Goal: Task Accomplishment & Management: Complete application form

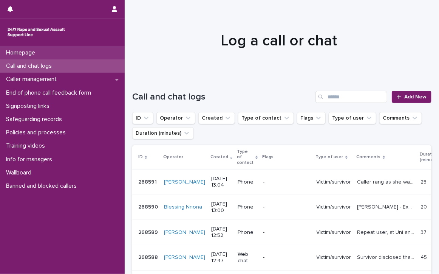
click at [14, 51] on p "Homepage" at bounding box center [22, 52] width 38 height 7
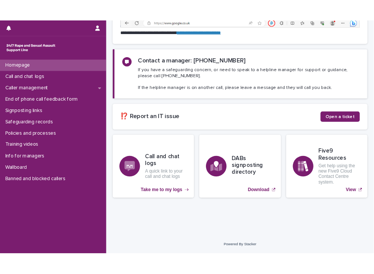
scroll to position [170, 0]
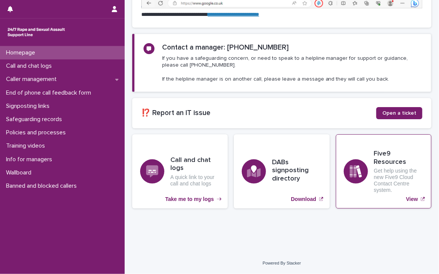
click at [374, 166] on h3 "Five9 Resources" at bounding box center [399, 158] width 50 height 16
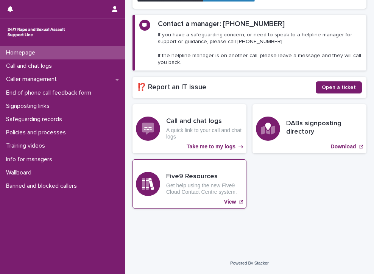
scroll to position [115, 0]
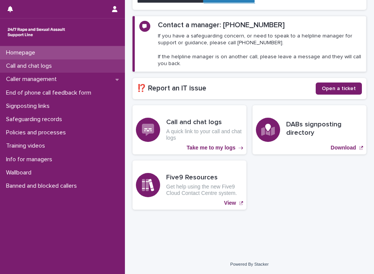
click at [33, 62] on p "Call and chat logs" at bounding box center [30, 65] width 55 height 7
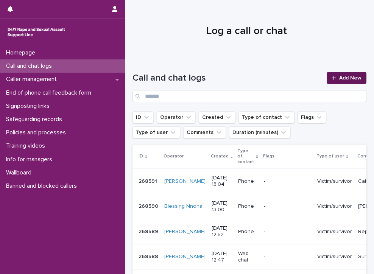
click at [339, 76] on span "Add New" at bounding box center [350, 77] width 22 height 5
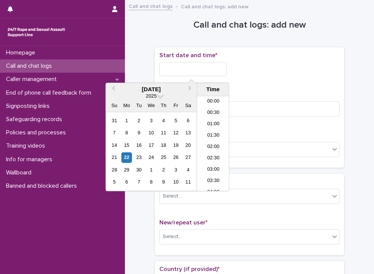
click at [222, 66] on input "text" at bounding box center [192, 69] width 67 height 14
click at [212, 142] on li "13:00" at bounding box center [213, 143] width 32 height 11
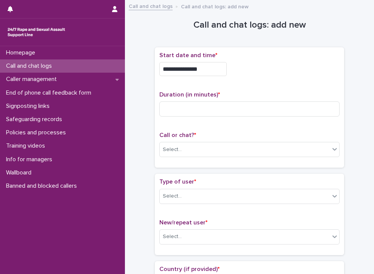
click at [209, 68] on input "**********" at bounding box center [192, 69] width 67 height 14
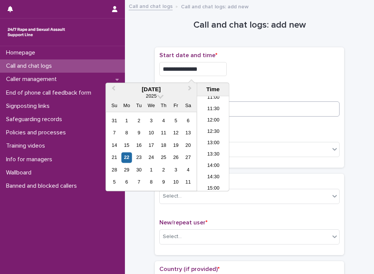
type input "**********"
click at [259, 109] on input at bounding box center [249, 108] width 180 height 15
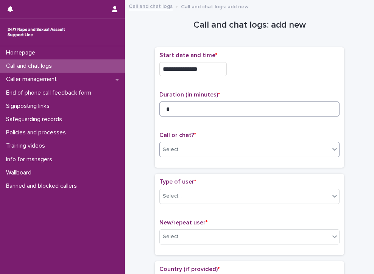
type input "*"
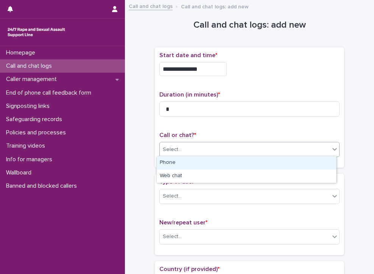
click at [212, 147] on div "Select..." at bounding box center [245, 149] width 170 height 12
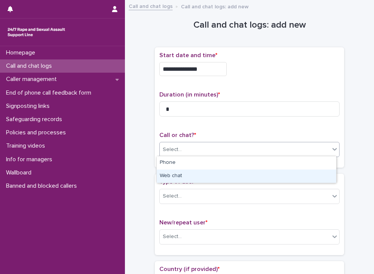
click at [183, 177] on div "Web chat" at bounding box center [246, 175] width 179 height 13
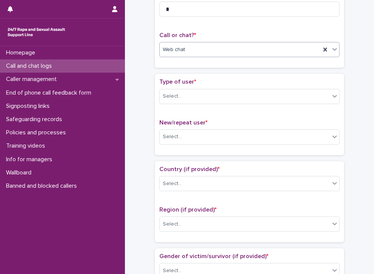
scroll to position [113, 0]
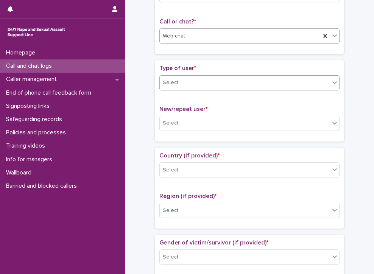
click at [174, 79] on div "Select..." at bounding box center [172, 83] width 19 height 8
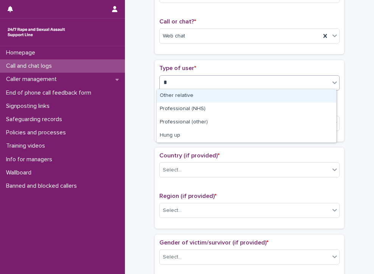
type input "**"
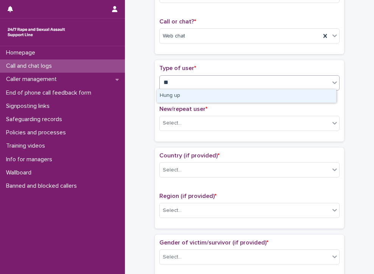
click at [180, 93] on div "Hung up" at bounding box center [246, 95] width 179 height 13
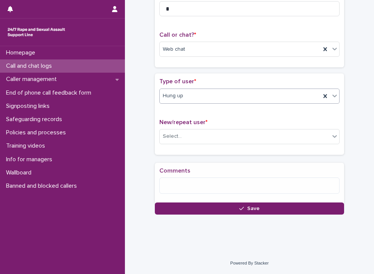
scroll to position [104, 0]
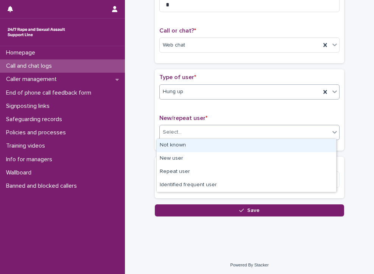
click at [185, 126] on div "Select..." at bounding box center [245, 132] width 170 height 12
click at [188, 143] on div "Not known" at bounding box center [246, 145] width 179 height 13
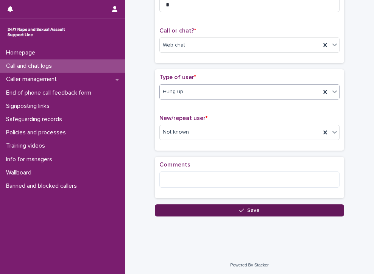
click at [261, 206] on button "Save" at bounding box center [249, 210] width 189 height 12
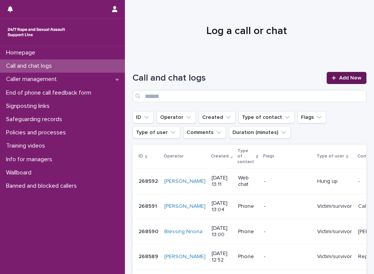
click at [352, 77] on span "Add New" at bounding box center [350, 77] width 22 height 5
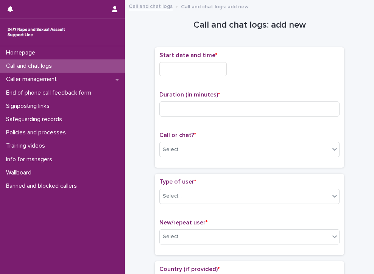
click at [209, 69] on input "text" at bounding box center [192, 69] width 67 height 14
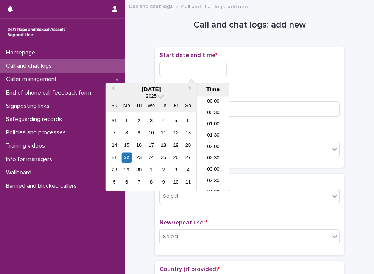
scroll to position [253, 0]
click at [210, 141] on li "13:00" at bounding box center [213, 143] width 32 height 11
click at [203, 69] on input "**********" at bounding box center [192, 69] width 67 height 14
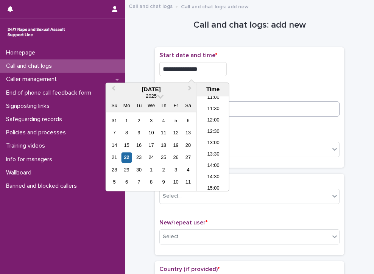
type input "**********"
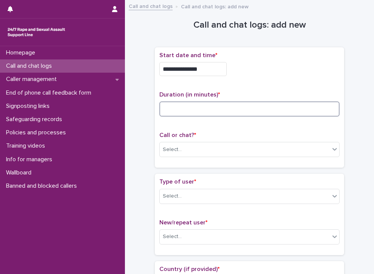
click at [273, 105] on input at bounding box center [249, 108] width 180 height 15
type input "*"
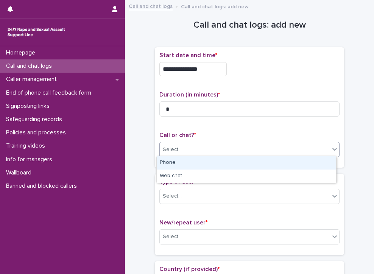
click at [254, 149] on div "Select..." at bounding box center [245, 149] width 170 height 12
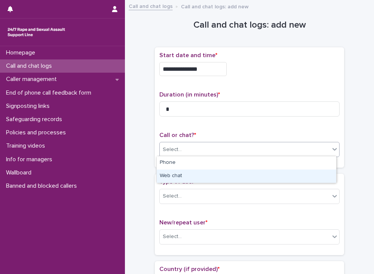
click at [215, 177] on div "Web chat" at bounding box center [246, 175] width 179 height 13
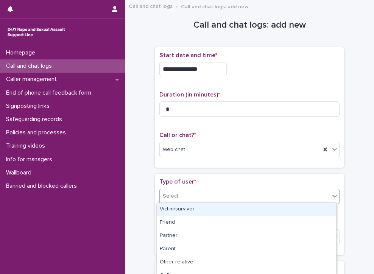
click at [180, 195] on div "Select..." at bounding box center [245, 196] width 170 height 12
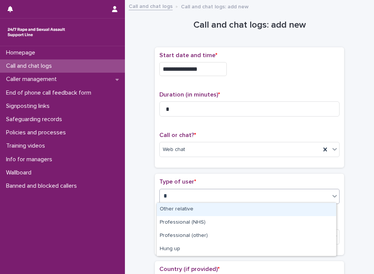
type input "**"
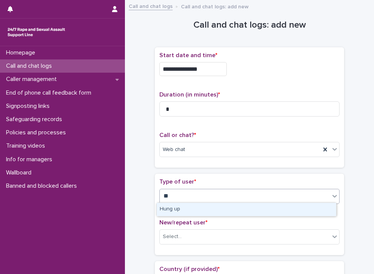
click at [182, 208] on div "Hung up" at bounding box center [246, 209] width 179 height 13
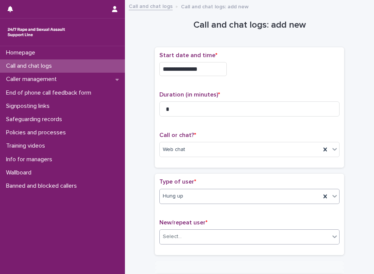
click at [183, 235] on div "Select..." at bounding box center [245, 236] width 170 height 12
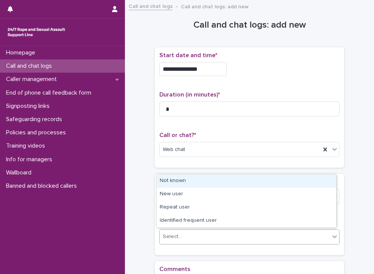
click at [186, 180] on div "Not known" at bounding box center [246, 180] width 179 height 13
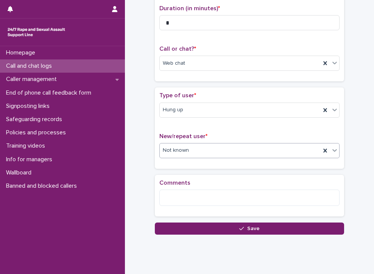
scroll to position [104, 0]
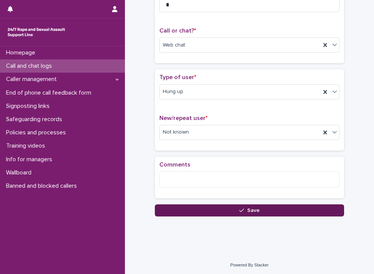
click at [193, 205] on button "Save" at bounding box center [249, 210] width 189 height 12
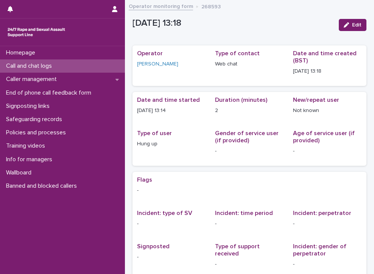
click at [29, 64] on p "Call and chat logs" at bounding box center [30, 65] width 55 height 7
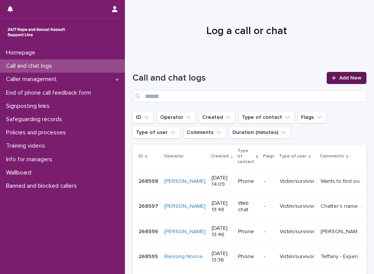
click at [348, 77] on span "Add New" at bounding box center [350, 77] width 22 height 5
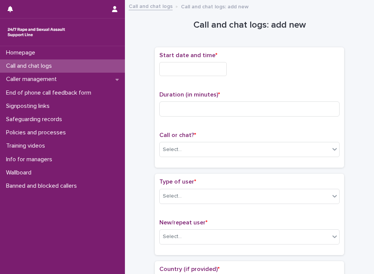
click at [223, 65] on input "text" at bounding box center [192, 69] width 67 height 14
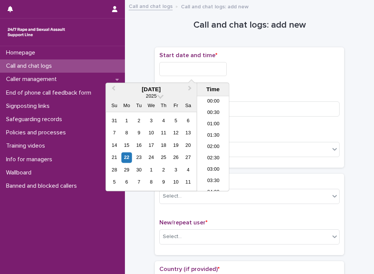
scroll to position [276, 0]
click at [200, 68] on input "text" at bounding box center [192, 69] width 67 height 14
click at [210, 130] on li "13:30" at bounding box center [213, 132] width 32 height 11
click at [203, 71] on input "**********" at bounding box center [192, 69] width 67 height 14
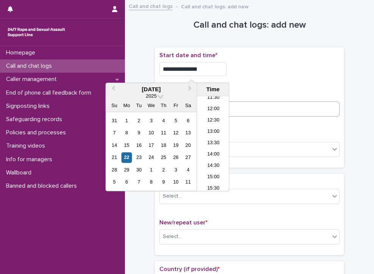
type input "**********"
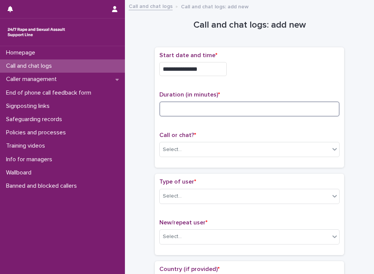
click at [260, 107] on input at bounding box center [249, 108] width 180 height 15
type input "**"
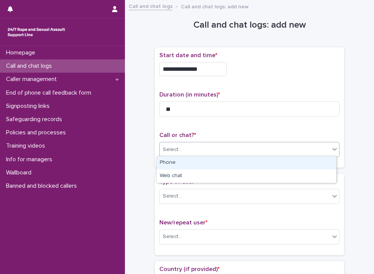
click at [247, 143] on div "Select..." at bounding box center [245, 149] width 170 height 12
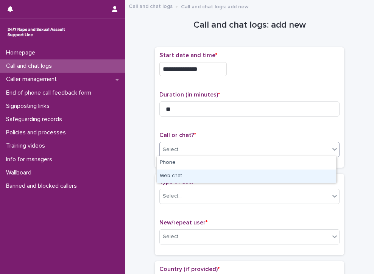
click at [210, 177] on div "Web chat" at bounding box center [246, 175] width 179 height 13
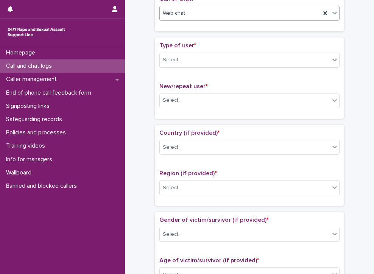
scroll to position [151, 0]
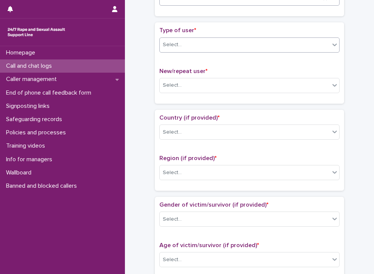
click at [185, 42] on div "Select..." at bounding box center [245, 45] width 170 height 12
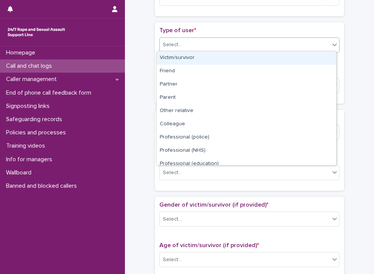
click at [189, 56] on div "Victim/survivor" at bounding box center [246, 57] width 179 height 13
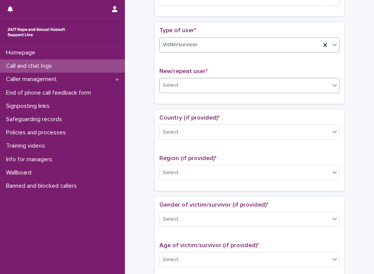
click at [175, 79] on div "Select..." at bounding box center [245, 85] width 170 height 12
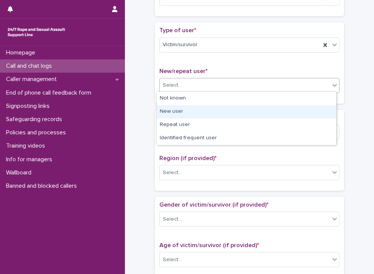
click at [179, 111] on div "New user" at bounding box center [246, 111] width 179 height 13
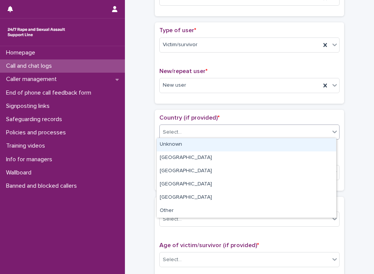
click at [179, 126] on div "Select..." at bounding box center [245, 132] width 170 height 12
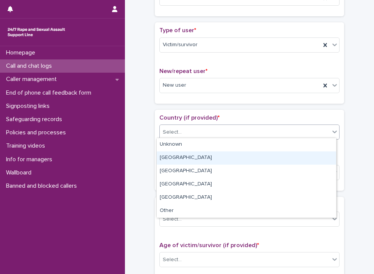
click at [174, 155] on div "[GEOGRAPHIC_DATA]" at bounding box center [246, 157] width 179 height 13
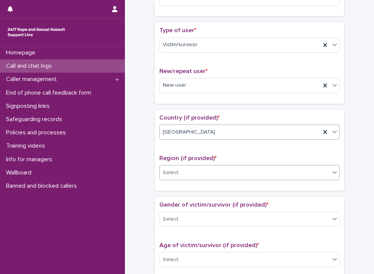
click at [174, 170] on div "Select..." at bounding box center [172, 173] width 19 height 8
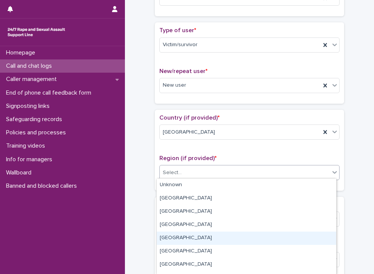
click at [197, 236] on div "[GEOGRAPHIC_DATA]" at bounding box center [246, 237] width 179 height 13
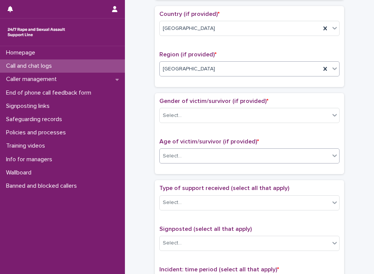
scroll to position [265, 0]
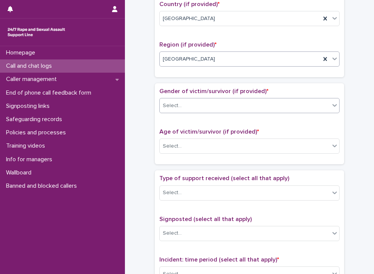
click at [192, 99] on div "Select..." at bounding box center [245, 105] width 170 height 12
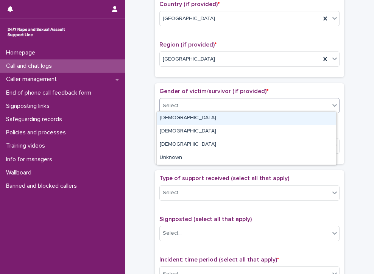
click at [182, 120] on div "[DEMOGRAPHIC_DATA]" at bounding box center [246, 118] width 179 height 13
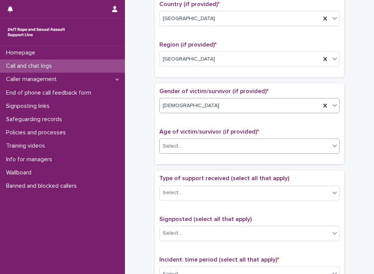
click at [188, 146] on div "Select..." at bounding box center [245, 146] width 170 height 12
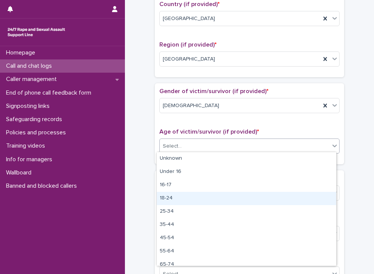
click at [174, 195] on div "18-24" at bounding box center [246, 198] width 179 height 13
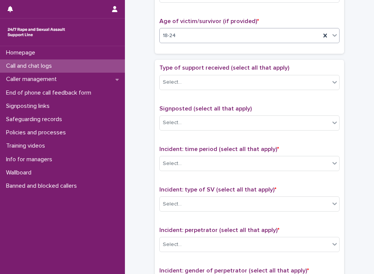
scroll to position [378, 0]
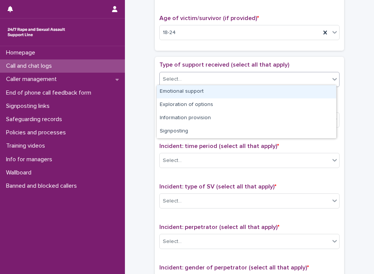
click at [189, 74] on div "Select..." at bounding box center [245, 79] width 170 height 12
click at [198, 91] on div "Emotional support" at bounding box center [246, 91] width 179 height 13
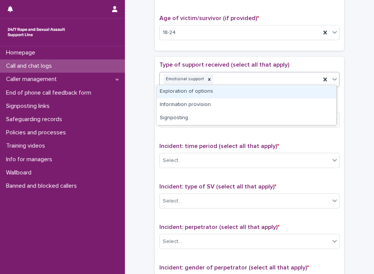
click at [258, 73] on div "Emotional support" at bounding box center [240, 79] width 161 height 13
click at [199, 91] on div "Exploration of options" at bounding box center [246, 91] width 179 height 13
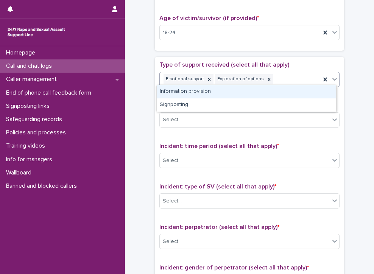
click at [283, 78] on div "Emotional support Exploration of options" at bounding box center [240, 79] width 161 height 13
click at [265, 93] on div "Information provision" at bounding box center [246, 91] width 179 height 13
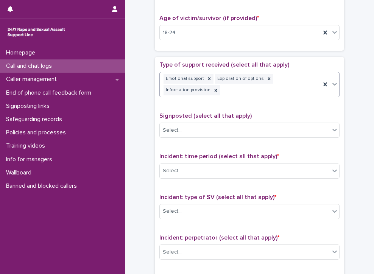
scroll to position [383, 0]
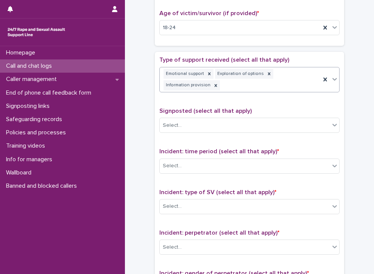
click at [297, 72] on div "Emotional support Exploration of options Information provision" at bounding box center [240, 79] width 161 height 25
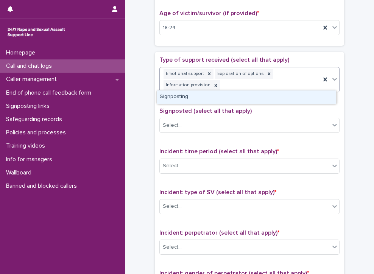
click at [194, 96] on div "Signposting" at bounding box center [246, 96] width 179 height 13
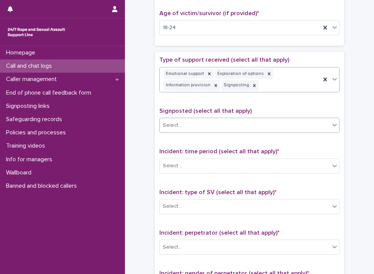
click at [199, 128] on div "Select..." at bounding box center [245, 125] width 170 height 12
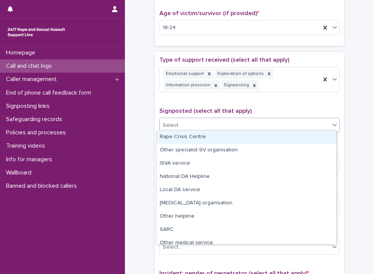
click at [236, 135] on div "Rape Crisis Centre" at bounding box center [246, 136] width 179 height 13
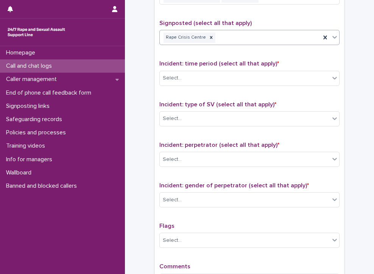
scroll to position [496, 0]
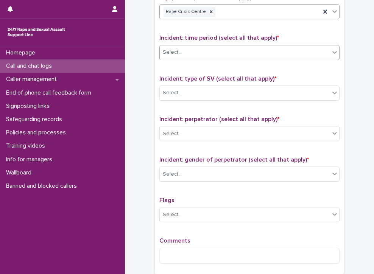
click at [201, 47] on div "Select..." at bounding box center [245, 52] width 170 height 12
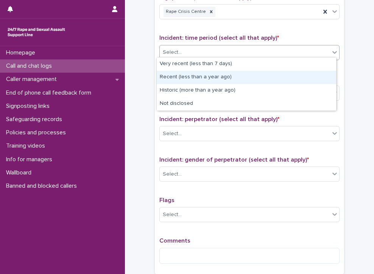
drag, startPoint x: 197, startPoint y: 69, endPoint x: 198, endPoint y: 76, distance: 7.3
click at [198, 76] on div "Recent (less than a year ago)" at bounding box center [246, 77] width 179 height 13
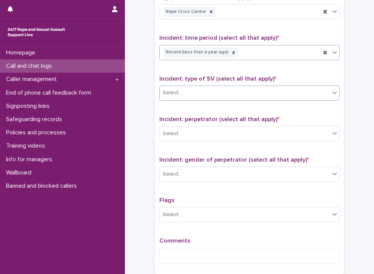
click at [188, 89] on div "Select..." at bounding box center [245, 93] width 170 height 12
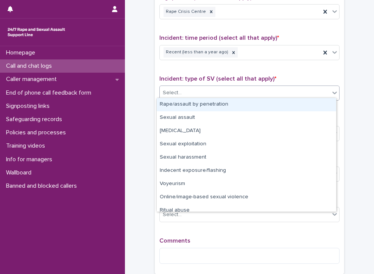
click at [188, 102] on div "Rape/assault by penetration" at bounding box center [246, 104] width 179 height 13
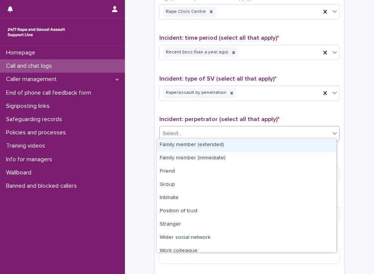
click at [185, 128] on div "Select..." at bounding box center [245, 133] width 170 height 12
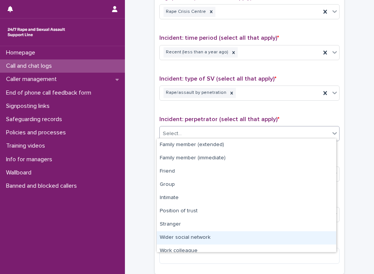
click at [209, 237] on div "Wider social network" at bounding box center [246, 237] width 179 height 13
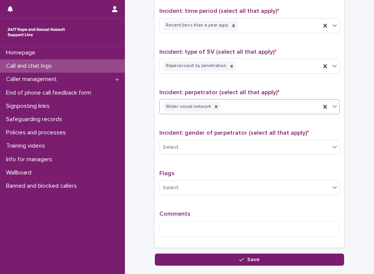
scroll to position [534, 0]
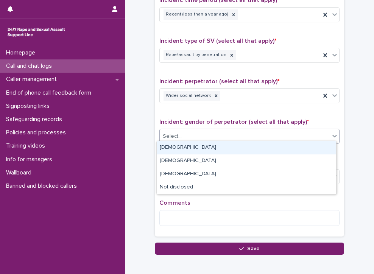
click at [209, 131] on div "Select..." at bounding box center [245, 136] width 170 height 12
click at [180, 149] on div "[DEMOGRAPHIC_DATA]" at bounding box center [246, 147] width 179 height 13
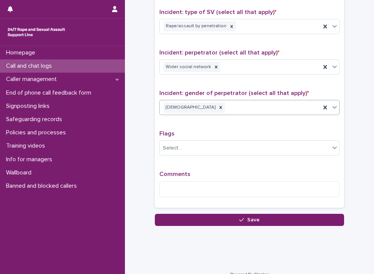
scroll to position [571, 0]
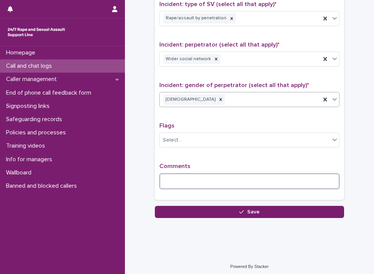
click at [219, 181] on textarea at bounding box center [249, 181] width 180 height 16
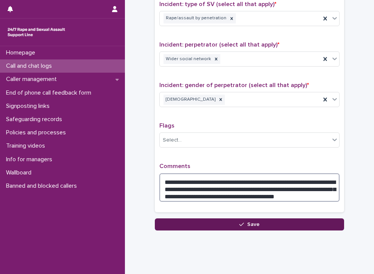
type textarea "**********"
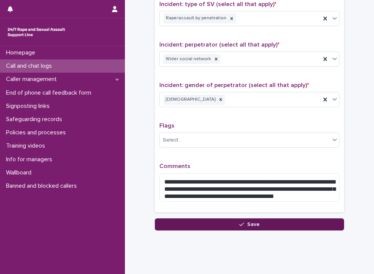
click at [279, 219] on button "Save" at bounding box center [249, 224] width 189 height 12
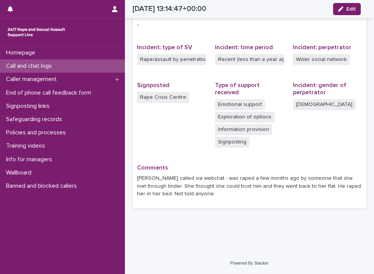
scroll to position [166, 0]
drag, startPoint x: 50, startPoint y: 69, endPoint x: 34, endPoint y: 63, distance: 17.2
click at [34, 63] on p "Call and chat logs" at bounding box center [30, 65] width 55 height 7
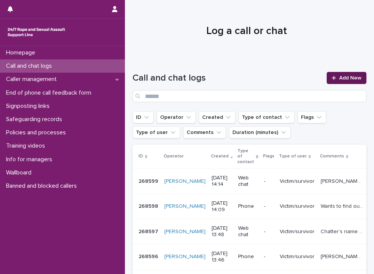
click at [344, 76] on span "Add New" at bounding box center [350, 77] width 22 height 5
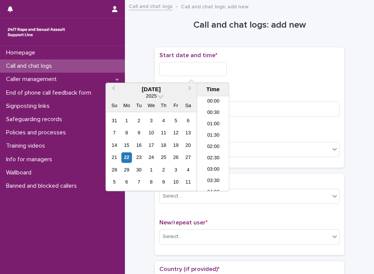
click at [217, 72] on input "text" at bounding box center [192, 69] width 67 height 14
click at [212, 144] on li "14:00" at bounding box center [213, 143] width 32 height 11
click at [207, 69] on input "**********" at bounding box center [192, 69] width 67 height 14
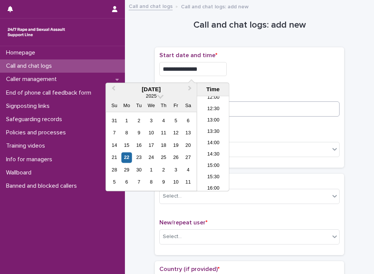
type input "**********"
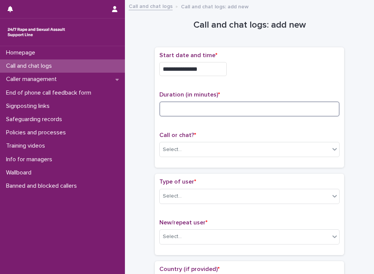
click at [289, 109] on input at bounding box center [249, 108] width 180 height 15
type input "*"
click at [241, 143] on div "Select..." at bounding box center [245, 149] width 170 height 12
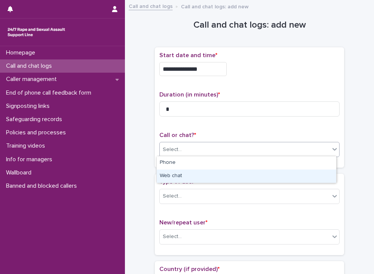
click at [200, 175] on div "Web chat" at bounding box center [246, 175] width 179 height 13
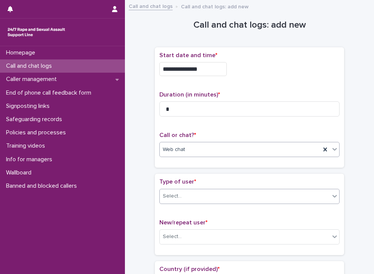
click at [188, 197] on div "Select..." at bounding box center [245, 196] width 170 height 12
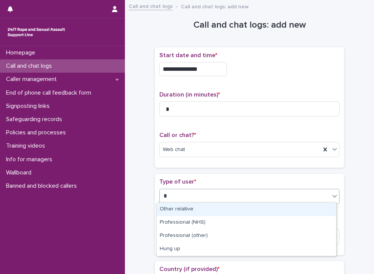
type input "**"
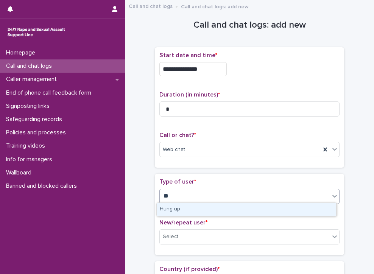
click at [208, 209] on div "Hung up" at bounding box center [246, 209] width 179 height 13
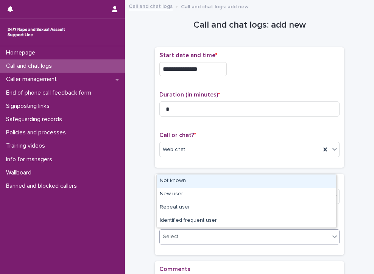
click at [212, 233] on div "Select..." at bounding box center [245, 236] width 170 height 12
click at [178, 180] on div "Not known" at bounding box center [246, 180] width 179 height 13
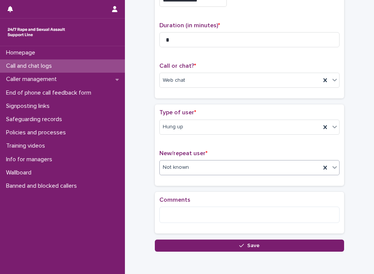
scroll to position [104, 0]
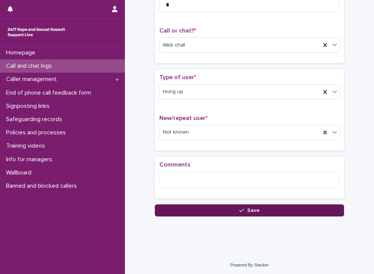
click at [235, 207] on button "Save" at bounding box center [249, 210] width 189 height 12
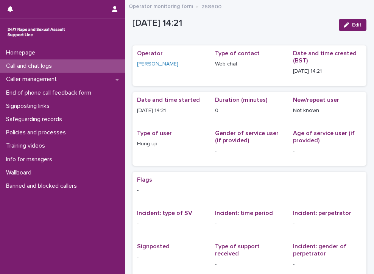
click at [45, 64] on p "Call and chat logs" at bounding box center [30, 65] width 55 height 7
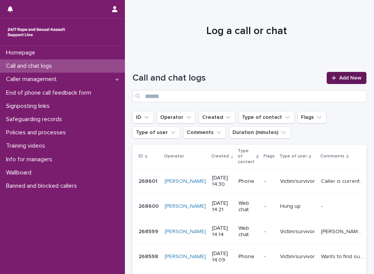
click at [331, 78] on icon at bounding box center [333, 78] width 4 height 4
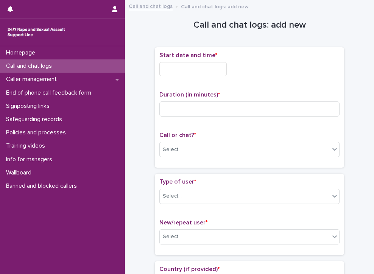
click at [202, 70] on input "text" at bounding box center [192, 69] width 67 height 14
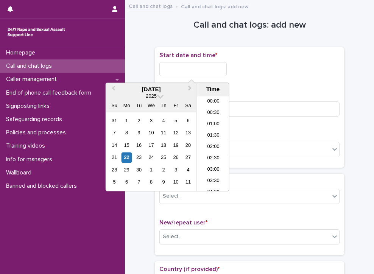
scroll to position [287, 0]
click at [207, 142] on li "14:30" at bounding box center [213, 143] width 32 height 11
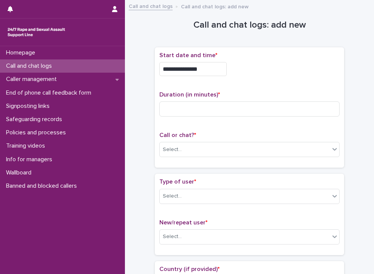
click at [204, 72] on input "**********" at bounding box center [192, 69] width 67 height 14
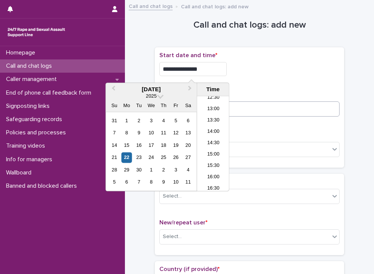
type input "**********"
click at [263, 107] on input at bounding box center [249, 108] width 180 height 15
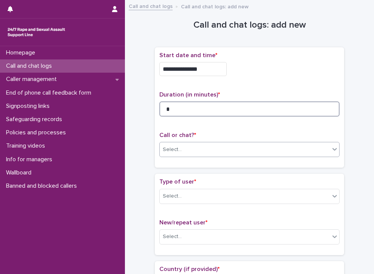
type input "*"
click at [190, 145] on div "Select..." at bounding box center [245, 149] width 170 height 12
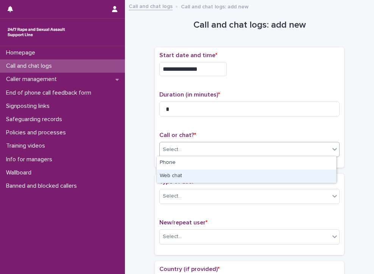
click at [182, 174] on div "Web chat" at bounding box center [246, 175] width 179 height 13
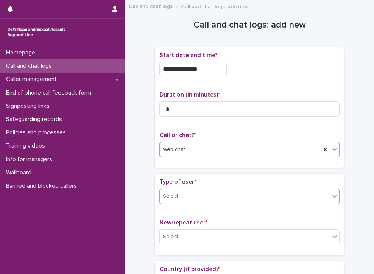
click at [185, 194] on div "Select..." at bounding box center [245, 196] width 170 height 12
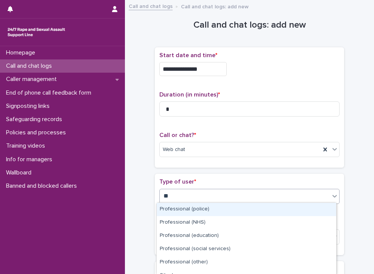
type input "***"
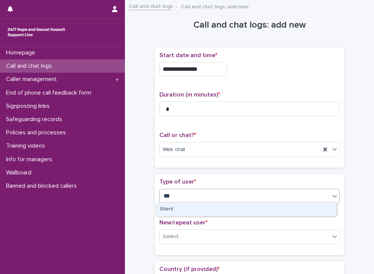
click at [181, 206] on div "Silent" at bounding box center [246, 209] width 179 height 13
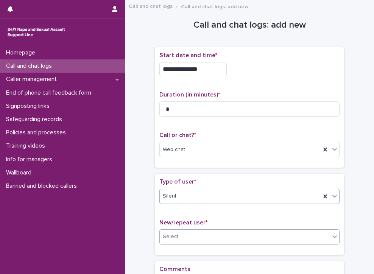
click at [186, 234] on div "Select..." at bounding box center [245, 236] width 170 height 12
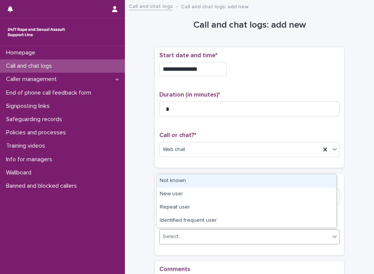
click at [211, 180] on div "Not known" at bounding box center [246, 180] width 179 height 13
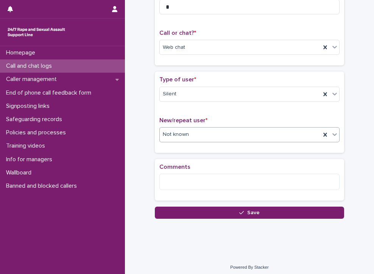
scroll to position [104, 0]
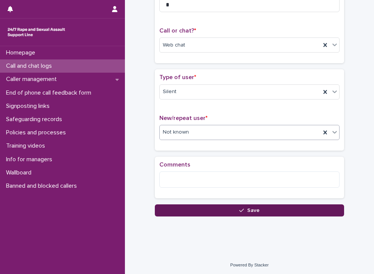
click at [220, 204] on button "Save" at bounding box center [249, 210] width 189 height 12
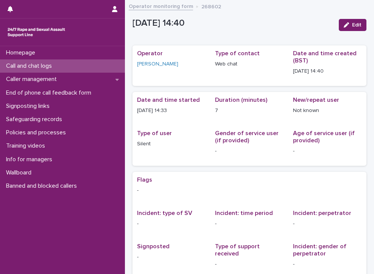
click at [20, 65] on p "Call and chat logs" at bounding box center [30, 65] width 55 height 7
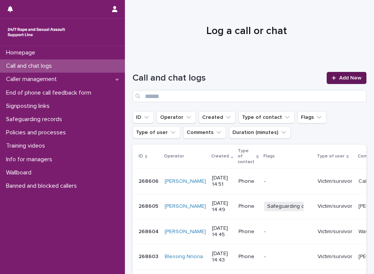
click at [349, 75] on span "Add New" at bounding box center [350, 77] width 22 height 5
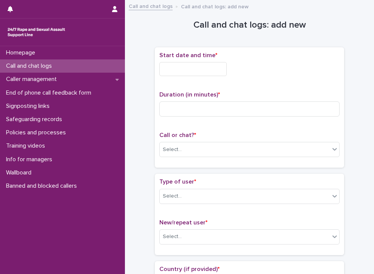
click at [188, 69] on input "text" at bounding box center [192, 69] width 67 height 14
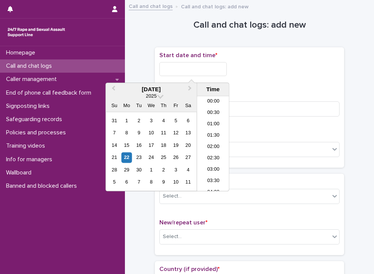
scroll to position [287, 0]
click at [212, 140] on li "14:30" at bounding box center [213, 143] width 32 height 11
click at [209, 67] on input "**********" at bounding box center [192, 69] width 67 height 14
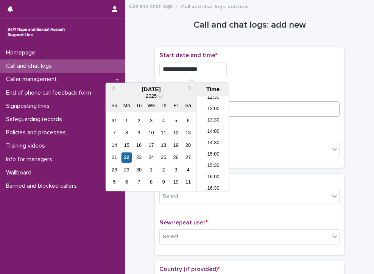
type input "**********"
click at [257, 109] on input at bounding box center [249, 108] width 180 height 15
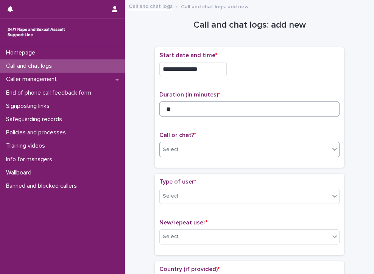
type input "**"
click at [212, 148] on div "Select..." at bounding box center [245, 149] width 170 height 12
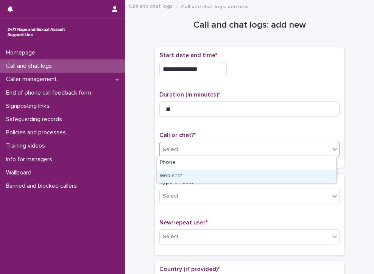
click at [171, 175] on div "Web chat" at bounding box center [246, 175] width 179 height 13
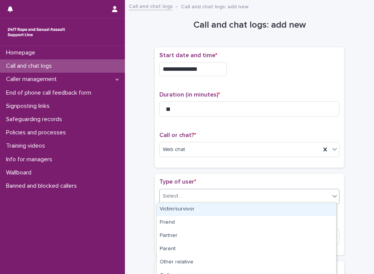
click at [171, 197] on div "Select..." at bounding box center [172, 196] width 19 height 8
click at [173, 208] on div "Victim/survivor" at bounding box center [246, 209] width 179 height 13
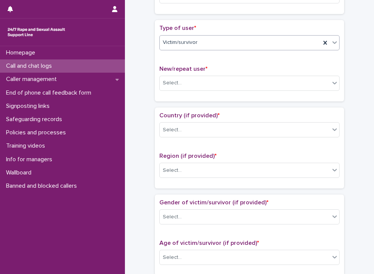
scroll to position [189, 0]
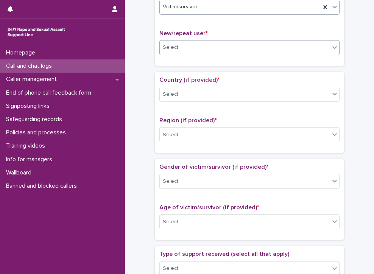
click at [189, 45] on div "Select..." at bounding box center [245, 47] width 170 height 12
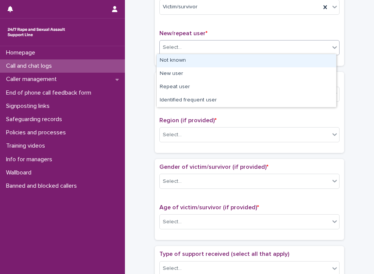
click at [180, 59] on div "Not known" at bounding box center [246, 60] width 179 height 13
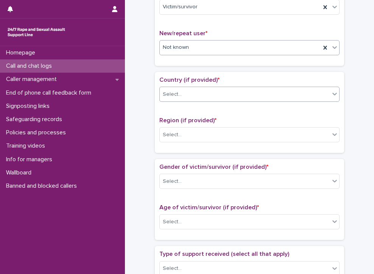
click at [175, 90] on div "Select..." at bounding box center [172, 94] width 19 height 8
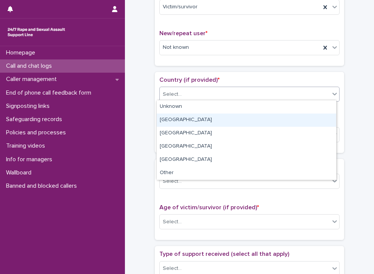
click at [169, 122] on div "[GEOGRAPHIC_DATA]" at bounding box center [246, 119] width 179 height 13
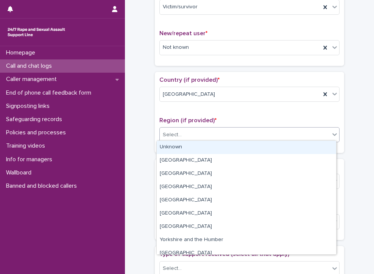
click at [169, 137] on div "Select..." at bounding box center [245, 135] width 170 height 12
click at [172, 147] on div "Unknown" at bounding box center [246, 147] width 179 height 13
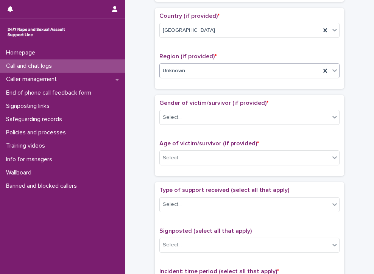
scroll to position [265, 0]
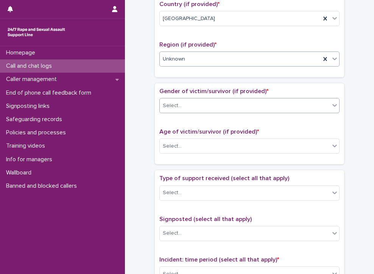
click at [193, 102] on div "Select..." at bounding box center [245, 105] width 170 height 12
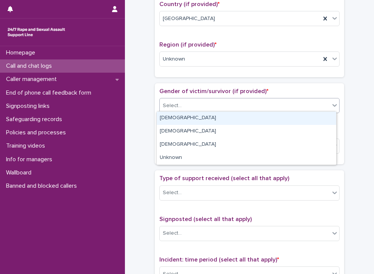
click at [180, 119] on div "[DEMOGRAPHIC_DATA]" at bounding box center [246, 118] width 179 height 13
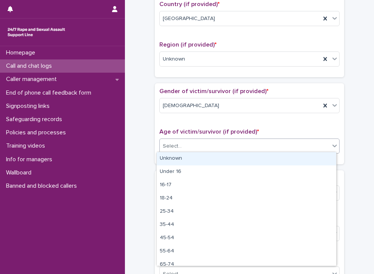
click at [173, 145] on div "Select..." at bounding box center [172, 146] width 19 height 8
click at [172, 157] on div "Unknown" at bounding box center [246, 158] width 179 height 13
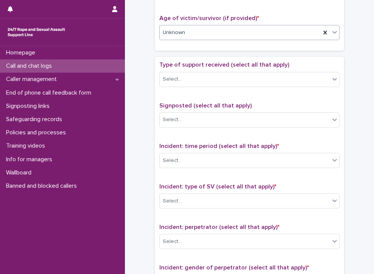
scroll to position [378, 0]
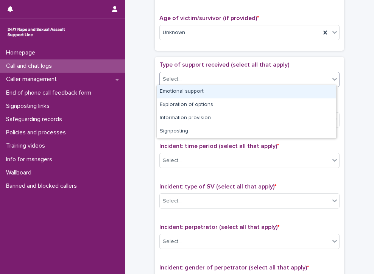
click at [185, 74] on div "Select..." at bounding box center [245, 79] width 170 height 12
click at [171, 92] on div "Emotional support" at bounding box center [246, 91] width 179 height 13
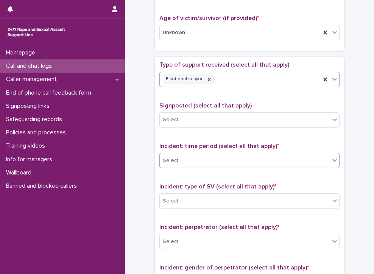
click at [195, 159] on div "Select..." at bounding box center [245, 160] width 170 height 12
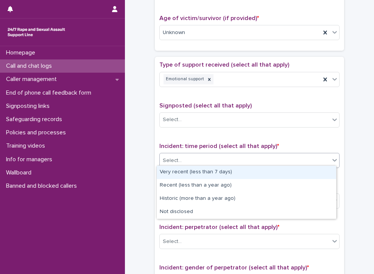
click at [235, 172] on div "Very recent (less than 7 days)" at bounding box center [246, 172] width 179 height 13
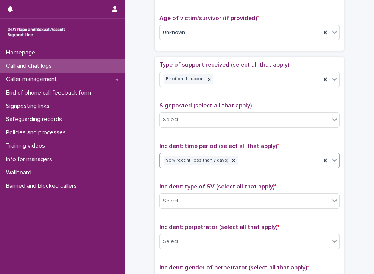
click at [249, 159] on div "Very recent (less than 7 days)" at bounding box center [240, 160] width 161 height 13
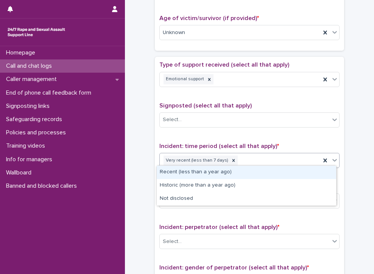
click at [233, 172] on div "Recent (less than a year ago)" at bounding box center [246, 172] width 179 height 13
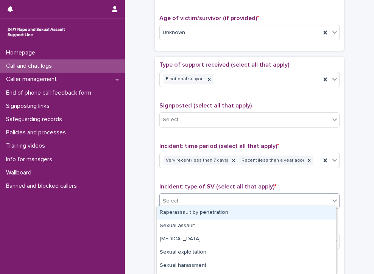
click at [191, 195] on div "Select..." at bounding box center [245, 201] width 170 height 12
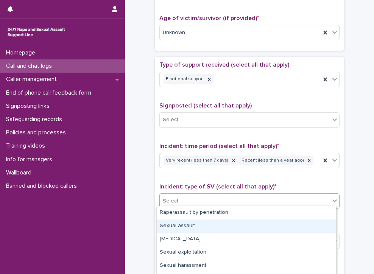
click at [195, 223] on div "Sexual assault" at bounding box center [246, 225] width 179 height 13
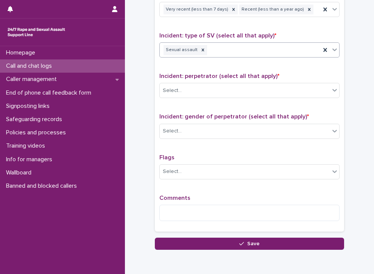
scroll to position [529, 0]
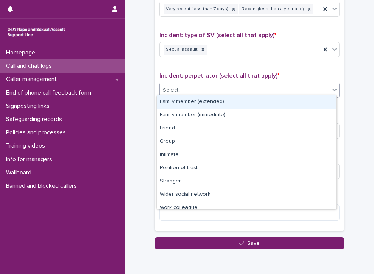
click at [216, 87] on div "Select..." at bounding box center [245, 90] width 170 height 12
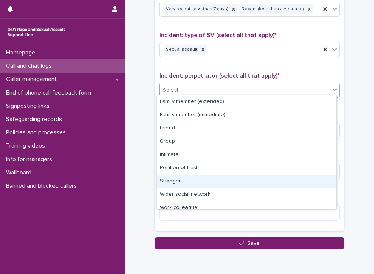
click at [169, 179] on div "Stranger" at bounding box center [246, 181] width 179 height 13
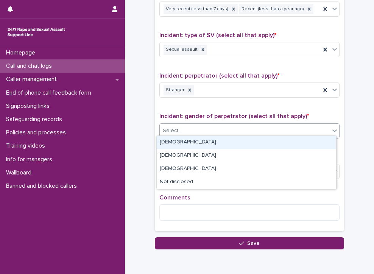
click at [205, 131] on div "Select..." at bounding box center [245, 130] width 170 height 12
click at [194, 140] on div "[DEMOGRAPHIC_DATA]" at bounding box center [246, 142] width 179 height 13
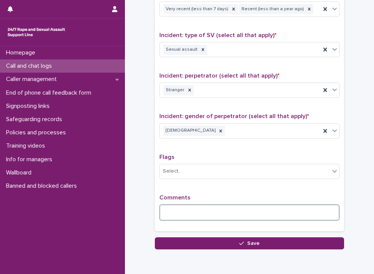
click at [189, 206] on textarea at bounding box center [249, 212] width 180 height 16
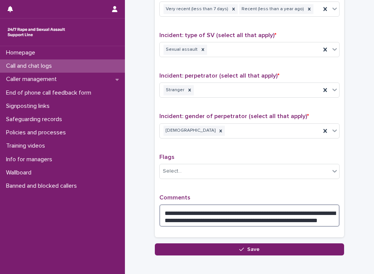
click at [328, 216] on textarea "**********" at bounding box center [249, 215] width 180 height 23
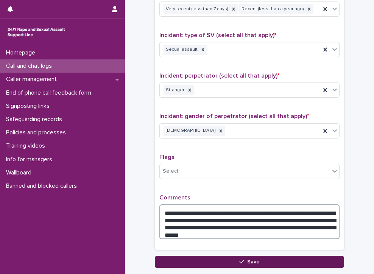
type textarea "**********"
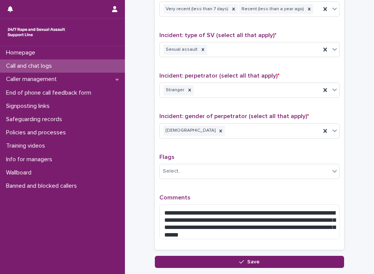
click at [248, 259] on span "Save" at bounding box center [253, 261] width 12 height 5
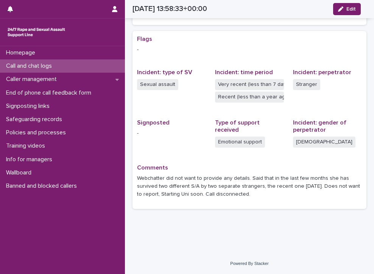
scroll to position [141, 0]
click at [29, 65] on p "Call and chat logs" at bounding box center [30, 65] width 55 height 7
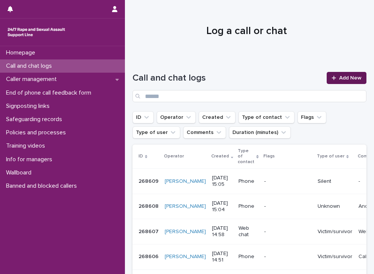
click at [345, 79] on span "Add New" at bounding box center [350, 77] width 22 height 5
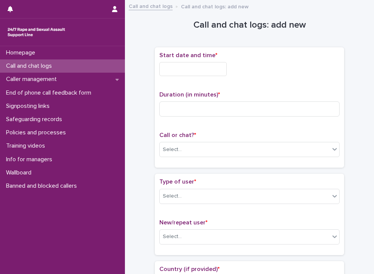
click at [206, 69] on input "text" at bounding box center [192, 69] width 67 height 14
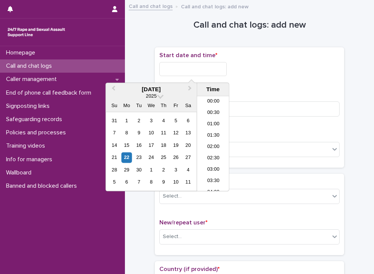
scroll to position [299, 0]
click at [211, 133] on li "14:30" at bounding box center [213, 132] width 32 height 11
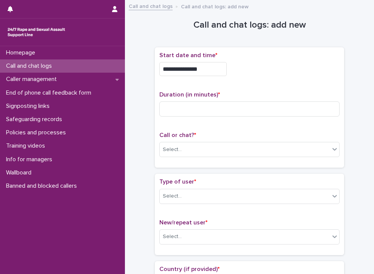
click at [203, 71] on input "**********" at bounding box center [192, 69] width 67 height 14
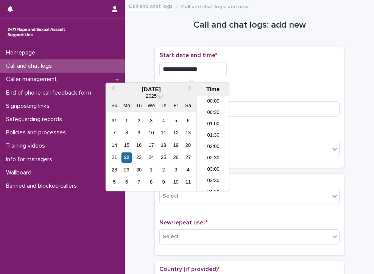
scroll to position [287, 0]
type input "**********"
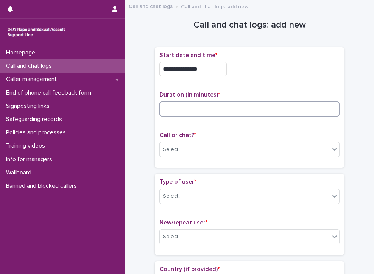
click at [275, 107] on input at bounding box center [249, 108] width 180 height 15
type input "*"
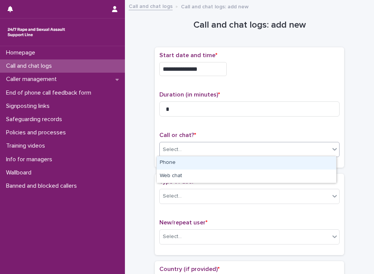
click at [233, 146] on div "Select..." at bounding box center [245, 149] width 170 height 12
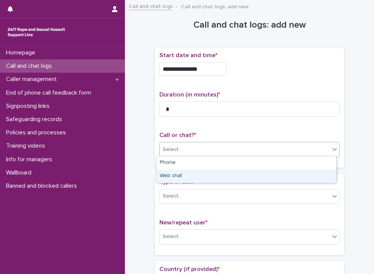
click at [194, 178] on div "Web chat" at bounding box center [246, 175] width 179 height 13
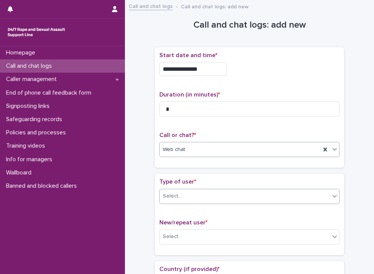
click at [186, 194] on div "Select..." at bounding box center [245, 196] width 170 height 12
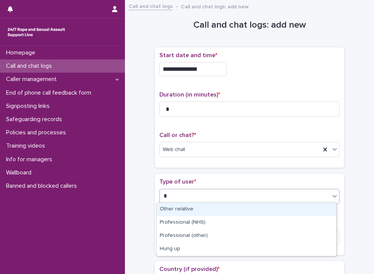
type input "**"
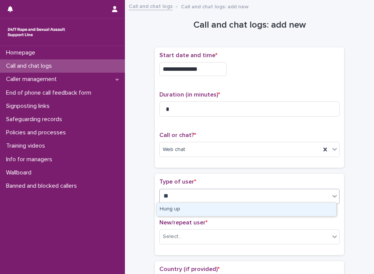
click at [185, 207] on div "Hung up" at bounding box center [246, 209] width 179 height 13
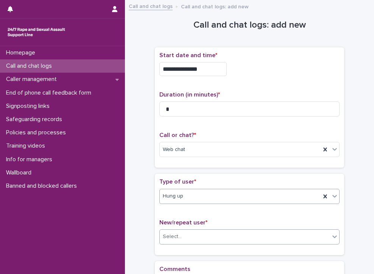
click at [180, 239] on div "Select..." at bounding box center [245, 236] width 170 height 12
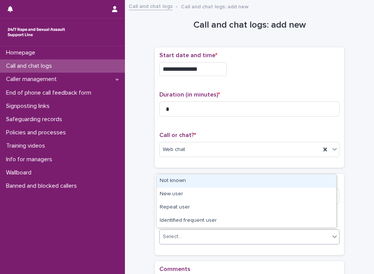
click at [197, 180] on div "Not known" at bounding box center [246, 180] width 179 height 13
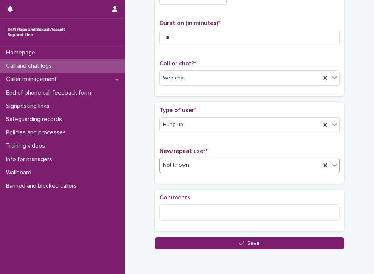
scroll to position [104, 0]
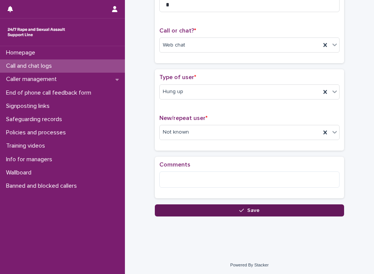
click at [281, 207] on button "Save" at bounding box center [249, 210] width 189 height 12
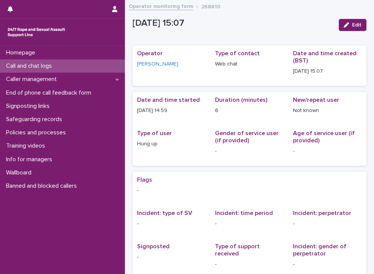
click at [19, 62] on p "Call and chat logs" at bounding box center [30, 65] width 55 height 7
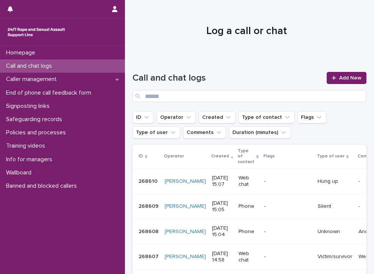
click at [30, 66] on p "Call and chat logs" at bounding box center [30, 65] width 55 height 7
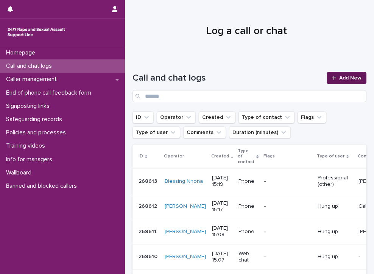
click at [331, 76] on icon at bounding box center [333, 77] width 5 height 5
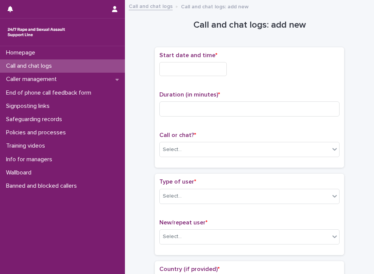
click at [215, 67] on input "text" at bounding box center [192, 69] width 67 height 14
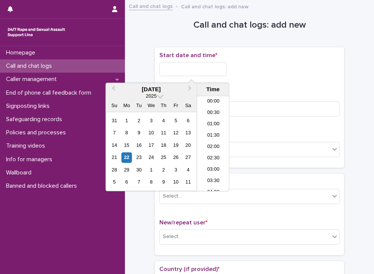
scroll to position [299, 0]
click at [211, 139] on li "15:00" at bounding box center [213, 143] width 32 height 11
click at [214, 65] on input "**********" at bounding box center [192, 69] width 67 height 14
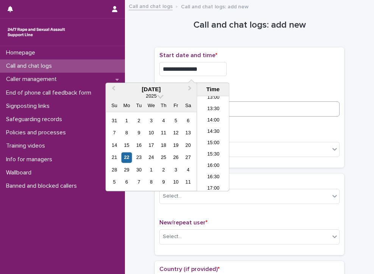
type input "**********"
click at [258, 106] on input at bounding box center [249, 108] width 180 height 15
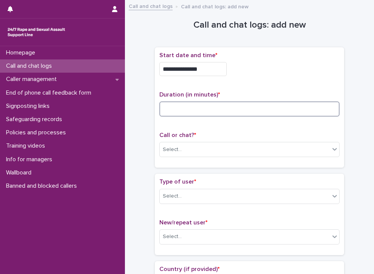
click at [218, 107] on input at bounding box center [249, 108] width 180 height 15
type input "**"
click at [200, 144] on div "Select..." at bounding box center [245, 149] width 170 height 12
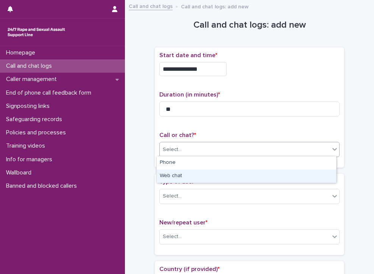
click at [193, 175] on div "Web chat" at bounding box center [246, 175] width 179 height 13
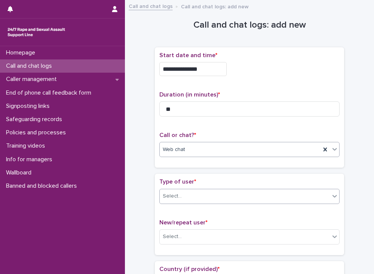
click at [182, 193] on div "Select..." at bounding box center [245, 196] width 170 height 12
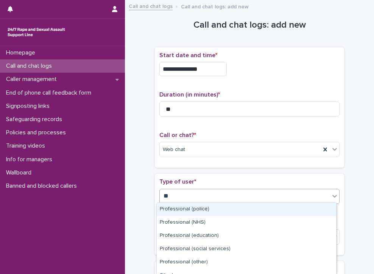
type input "***"
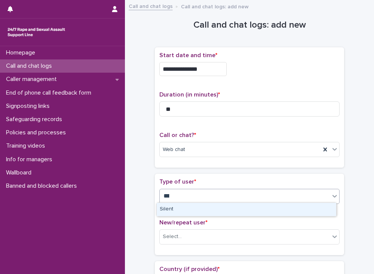
click at [259, 205] on div "Silent" at bounding box center [246, 209] width 179 height 13
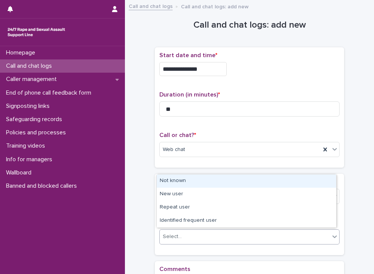
click at [173, 234] on div "Select..." at bounding box center [172, 237] width 19 height 8
click at [202, 183] on div "Not known" at bounding box center [246, 180] width 179 height 13
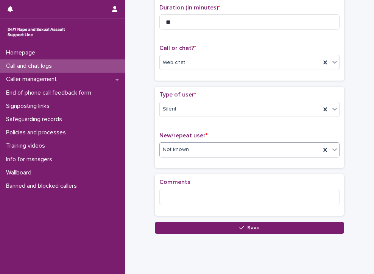
scroll to position [67, 0]
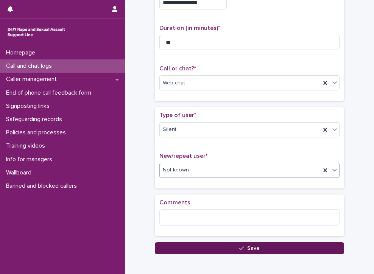
click at [266, 244] on button "Save" at bounding box center [249, 248] width 189 height 12
